Goal: Information Seeking & Learning: Learn about a topic

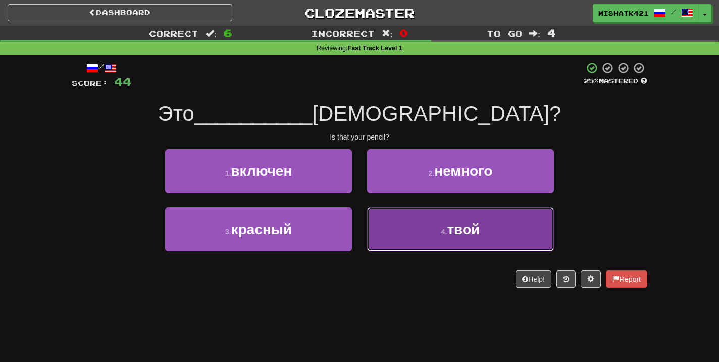
click at [418, 231] on button "4 . твой" at bounding box center [460, 229] width 187 height 44
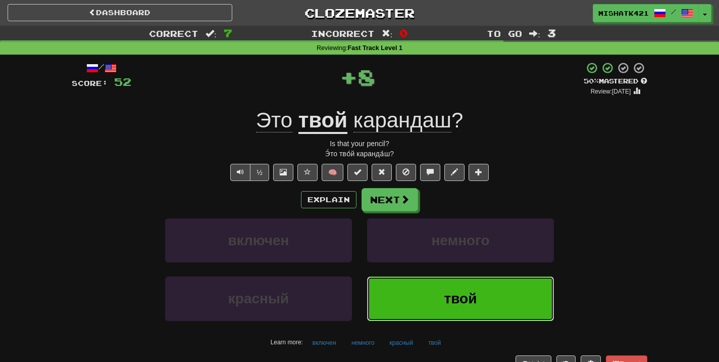
click at [430, 307] on button "твой" at bounding box center [460, 298] width 187 height 44
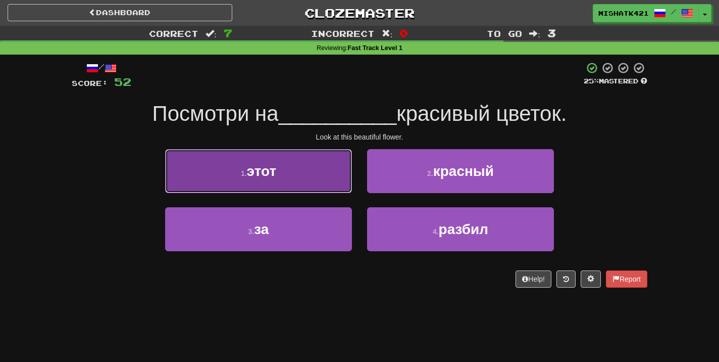
click at [275, 184] on button "1 . этот" at bounding box center [258, 171] width 187 height 44
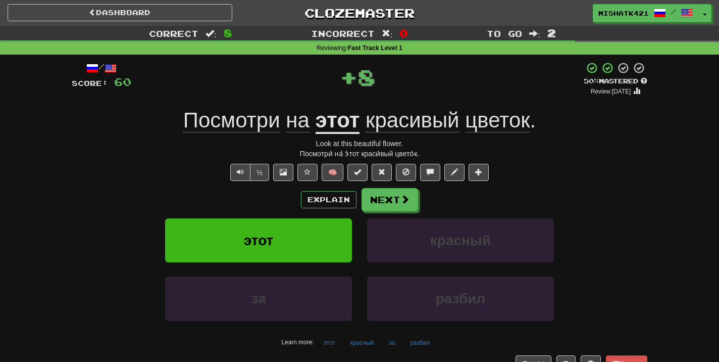
click at [387, 214] on div "Explain Next этот красный за разбил Learn more: этот красный за разбил" at bounding box center [360, 269] width 576 height 162
click at [385, 203] on button "Next" at bounding box center [390, 199] width 57 height 23
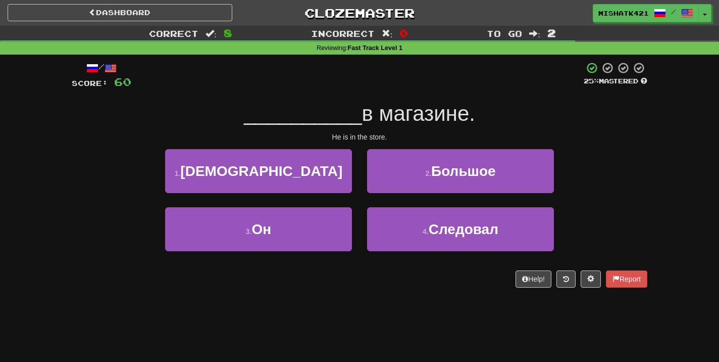
click at [237, 255] on div "3 . Он" at bounding box center [259, 236] width 202 height 58
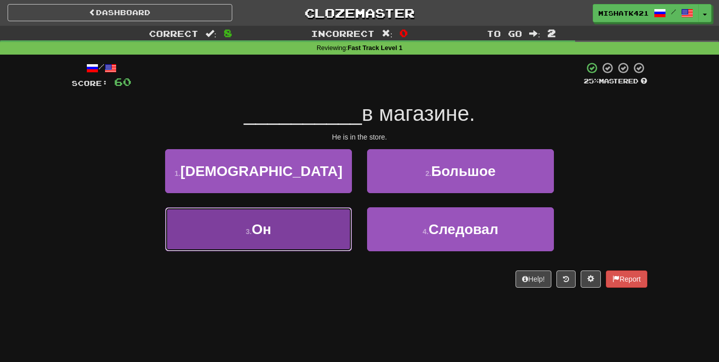
click at [232, 232] on button "3 . Он" at bounding box center [258, 229] width 187 height 44
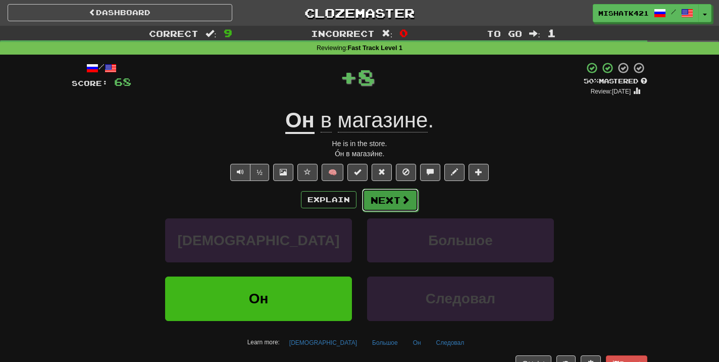
click at [394, 203] on button "Next" at bounding box center [390, 199] width 57 height 23
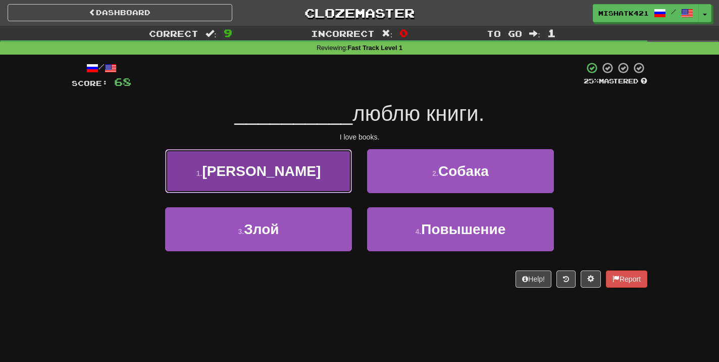
click at [332, 186] on button "1 . Я" at bounding box center [258, 171] width 187 height 44
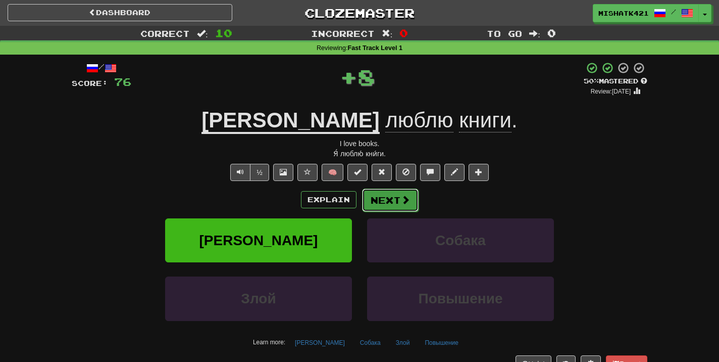
click at [394, 203] on button "Next" at bounding box center [390, 199] width 57 height 23
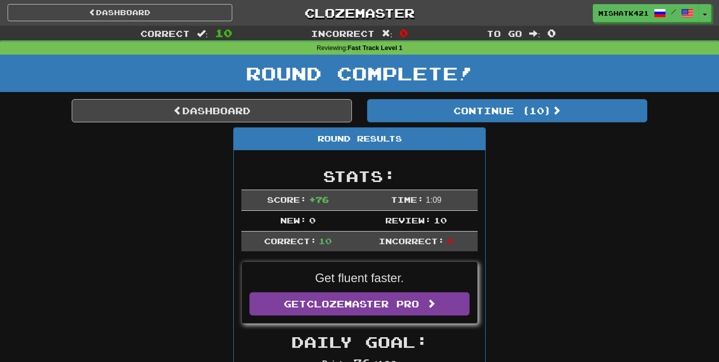
scroll to position [32, 0]
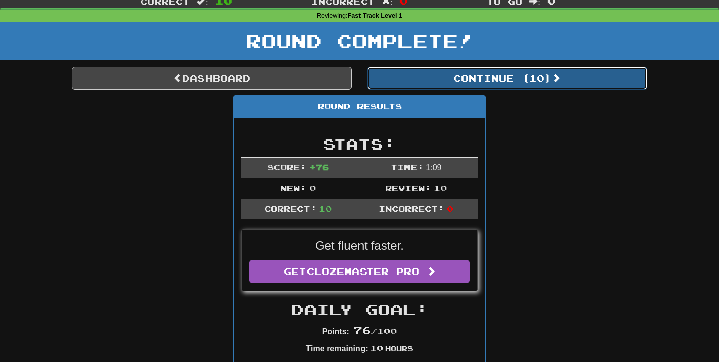
click at [496, 78] on button "Continue ( 10 )" at bounding box center [507, 78] width 280 height 23
